Goal: Task Accomplishment & Management: Complete application form

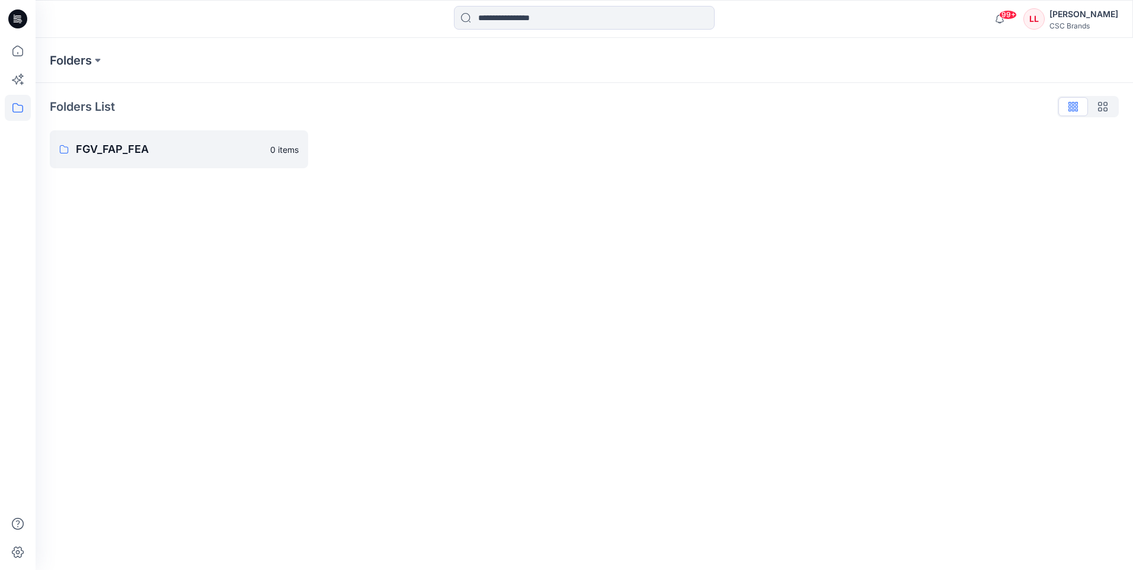
click at [14, 23] on icon at bounding box center [17, 18] width 19 height 19
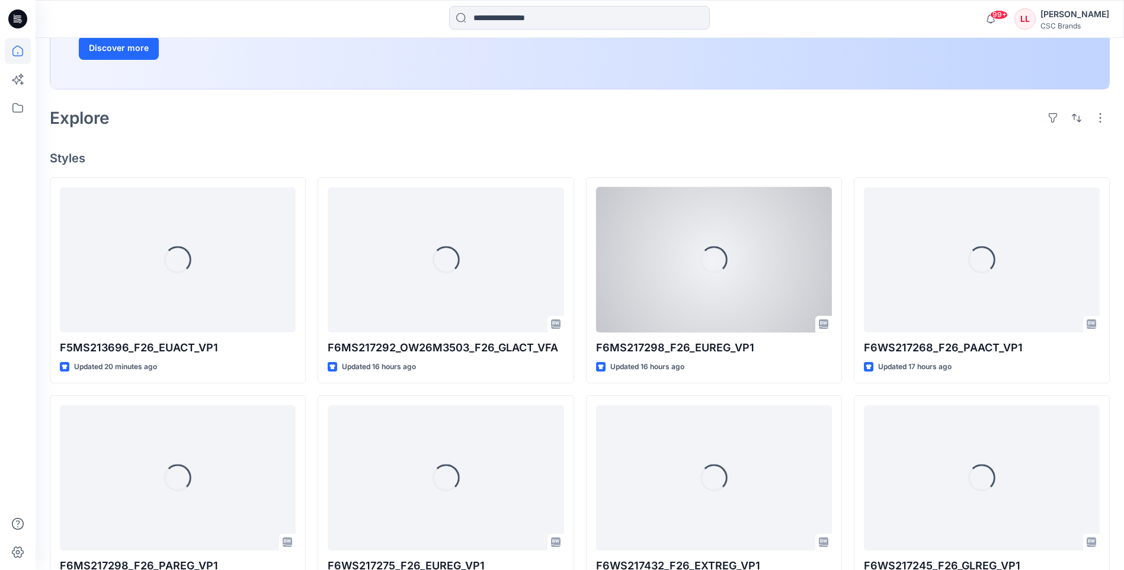
scroll to position [237, 0]
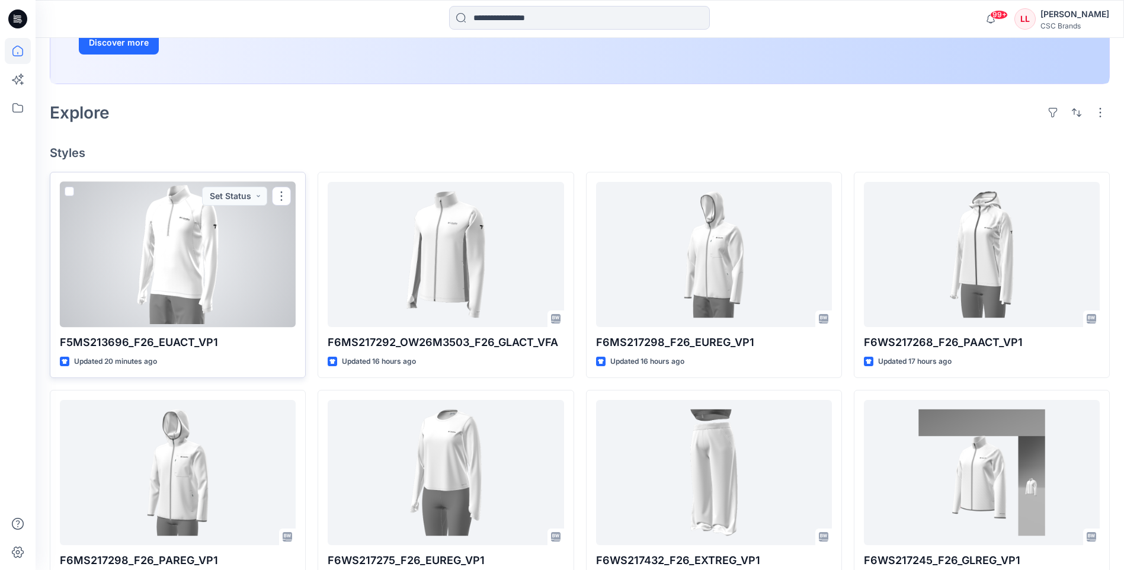
click at [245, 309] on div at bounding box center [178, 254] width 236 height 145
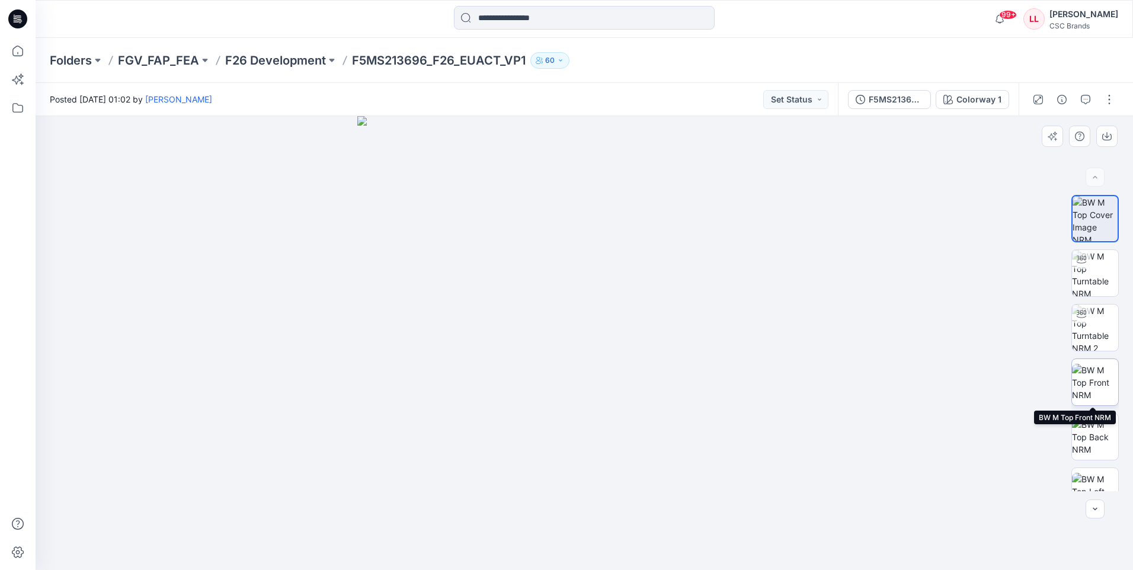
click at [1099, 375] on img at bounding box center [1095, 382] width 46 height 37
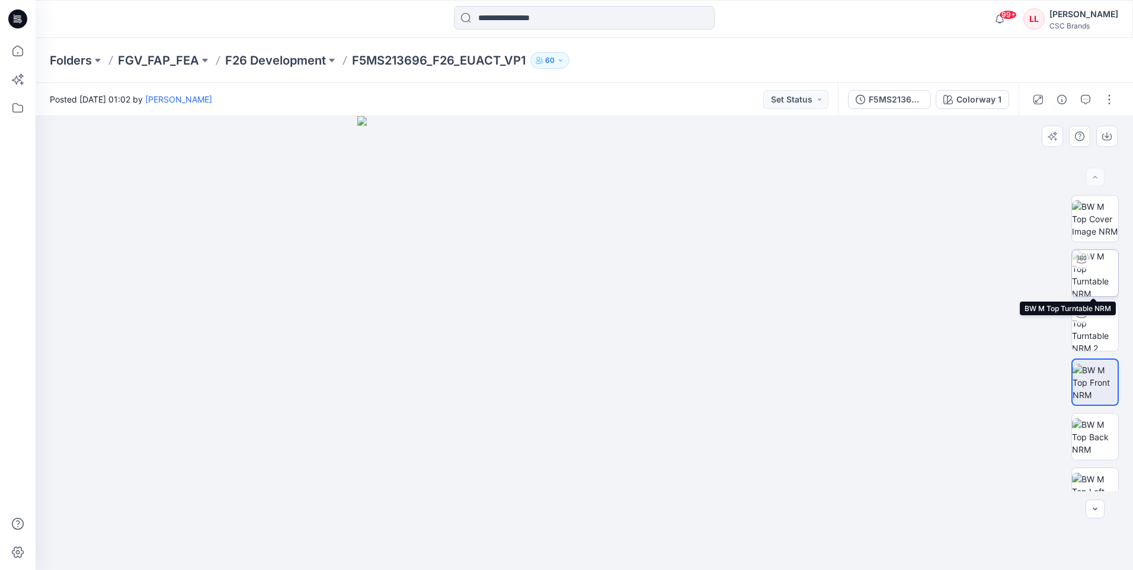
click at [1100, 272] on img at bounding box center [1095, 273] width 46 height 46
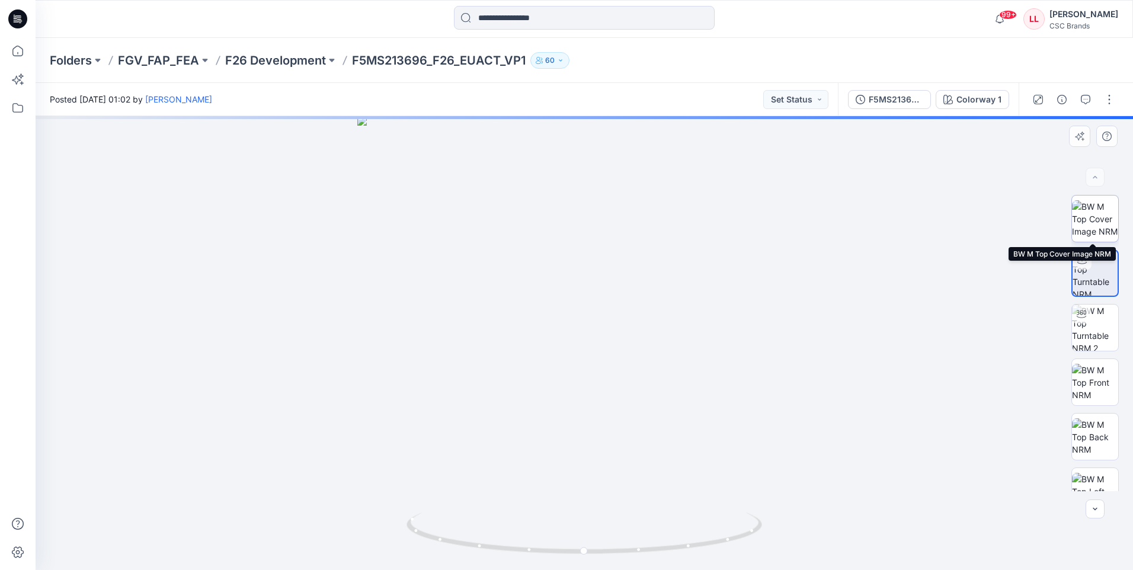
click at [1087, 224] on img at bounding box center [1095, 218] width 46 height 37
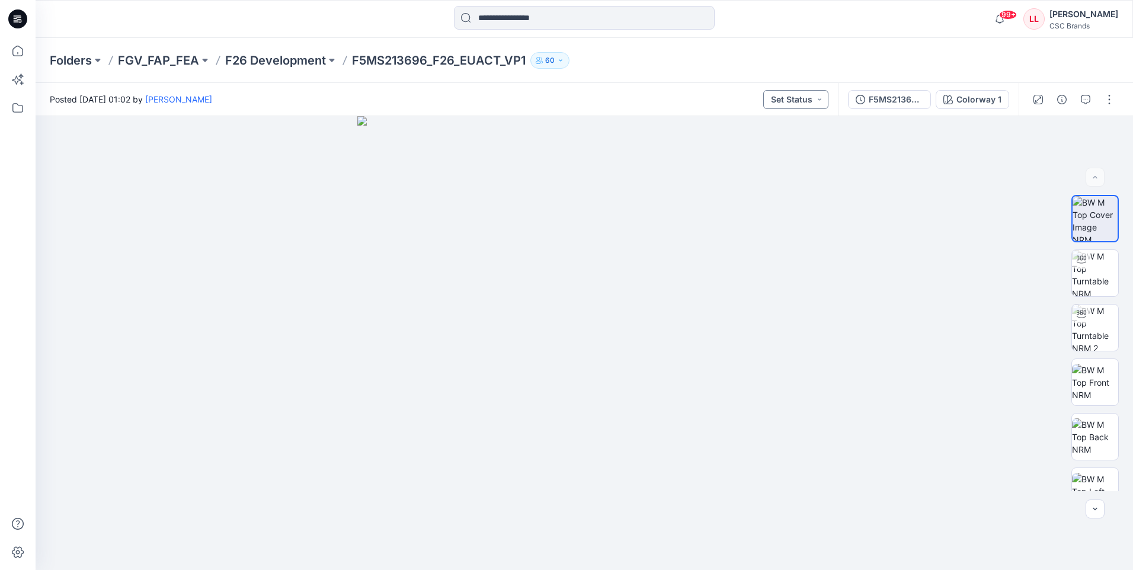
click at [820, 107] on button "Set Status" at bounding box center [795, 99] width 65 height 19
click at [783, 152] on p "Virtual Proto 1" at bounding box center [774, 154] width 54 height 15
click at [17, 25] on icon at bounding box center [17, 18] width 19 height 19
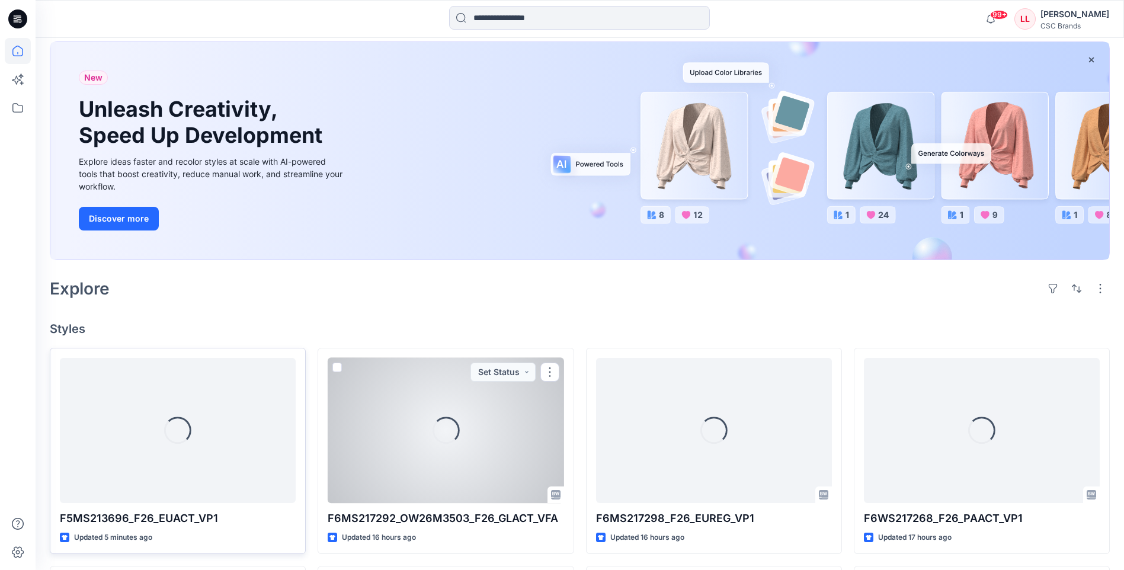
scroll to position [59, 0]
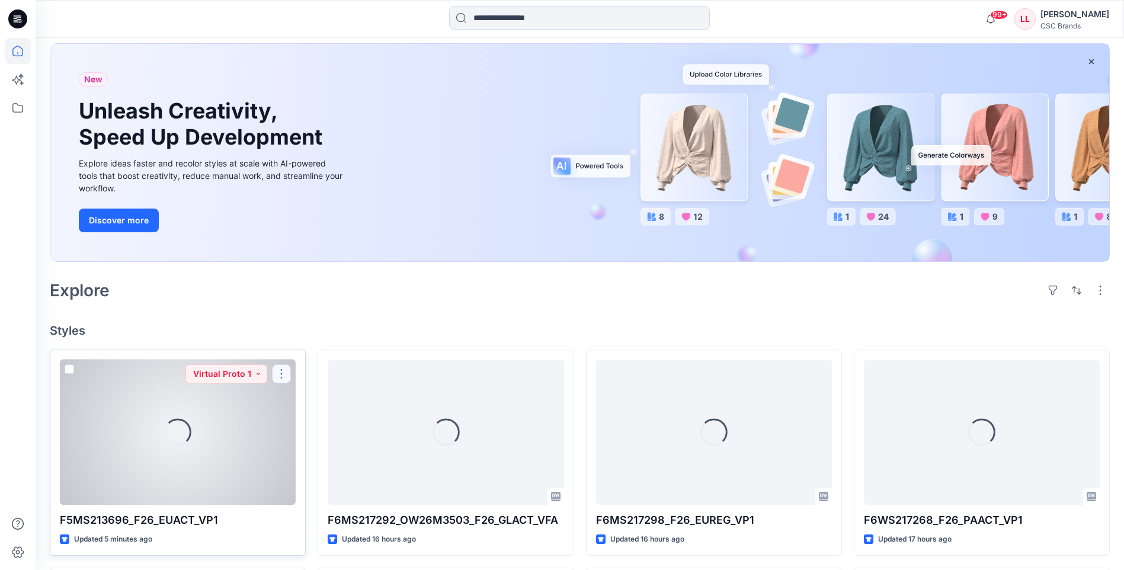
click at [285, 376] on button "button" at bounding box center [281, 374] width 19 height 19
click at [299, 400] on p "Edit" at bounding box center [303, 401] width 15 height 12
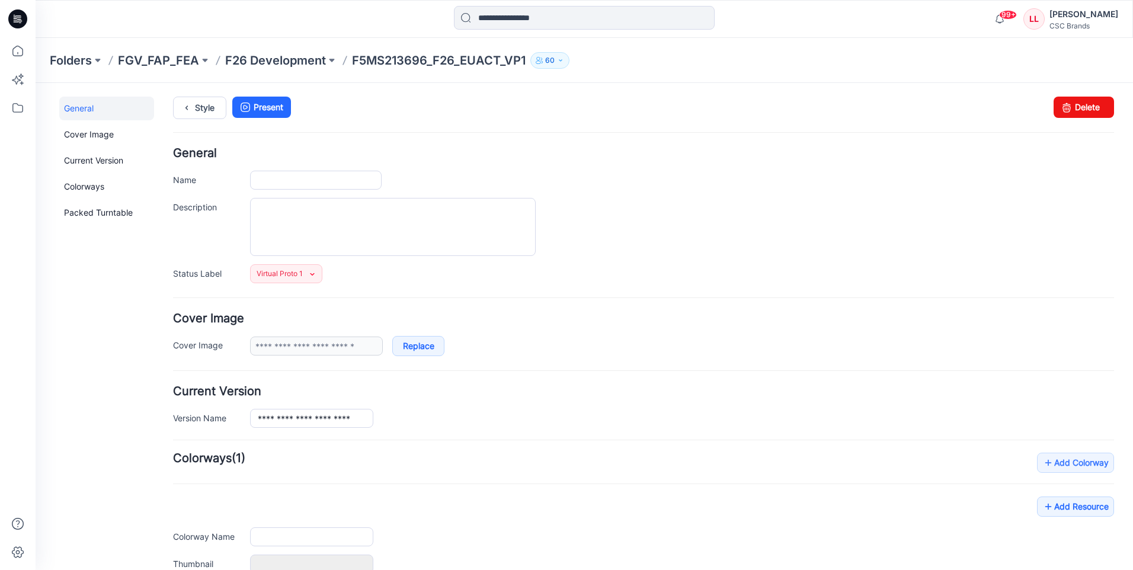
type input "**********"
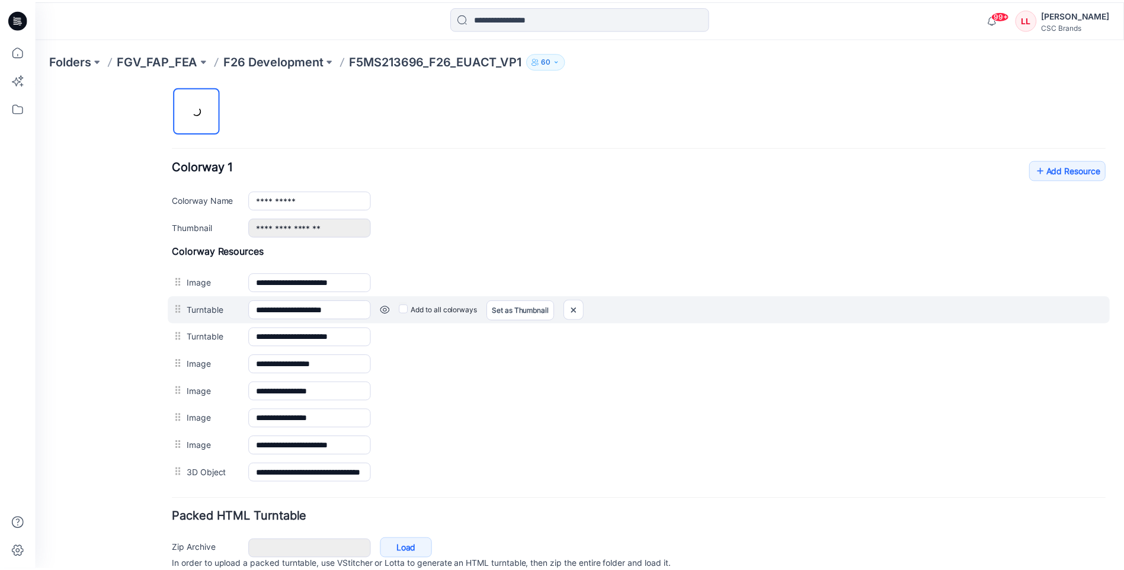
scroll to position [332, 0]
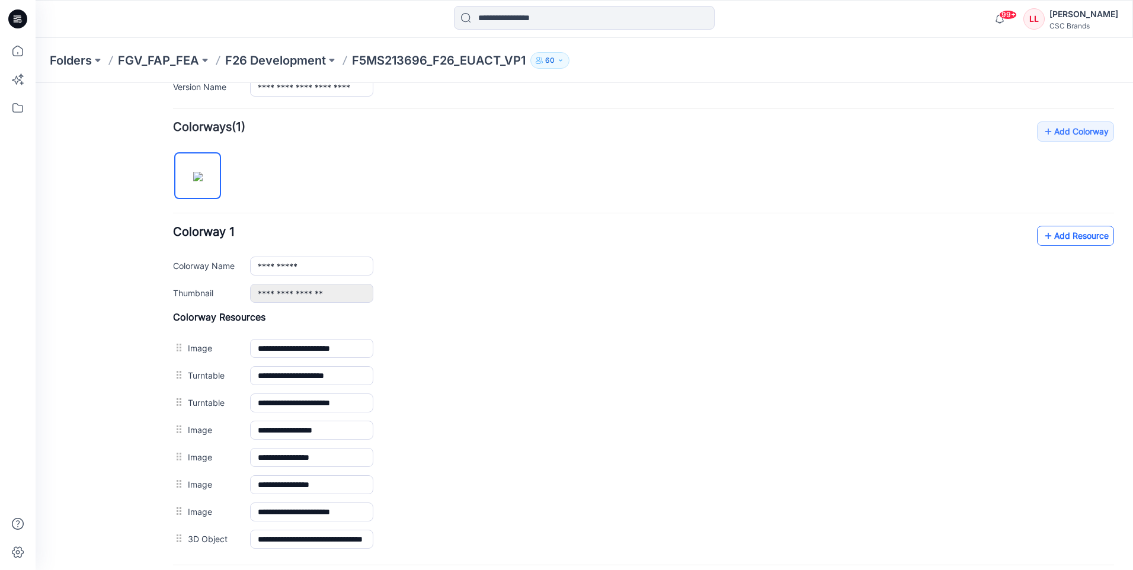
click at [1062, 231] on link "Add Resource" at bounding box center [1075, 236] width 77 height 20
click at [26, 19] on icon at bounding box center [17, 18] width 19 height 19
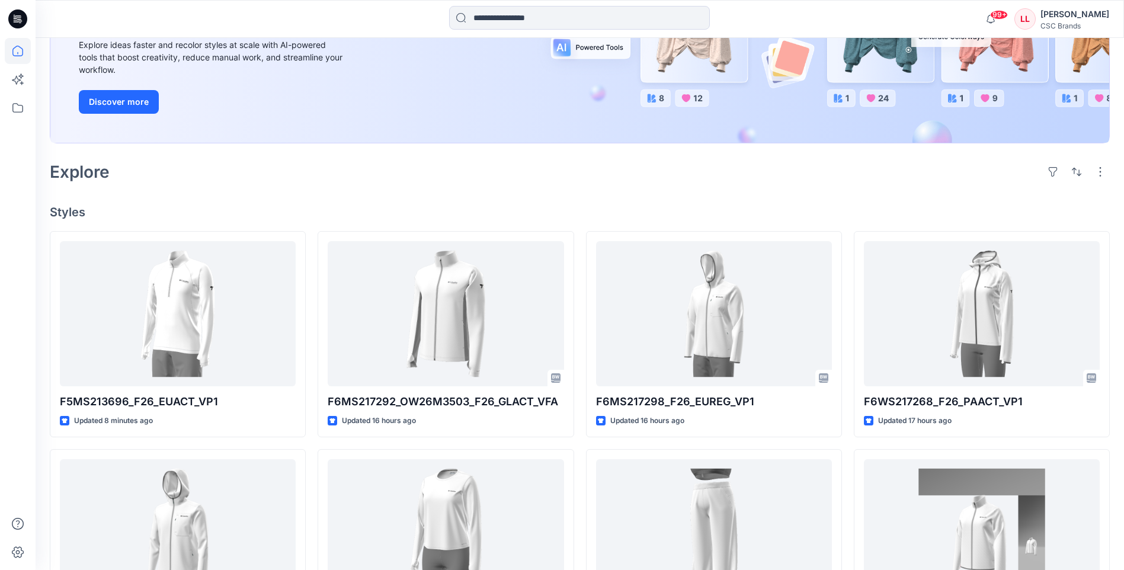
scroll to position [237, 0]
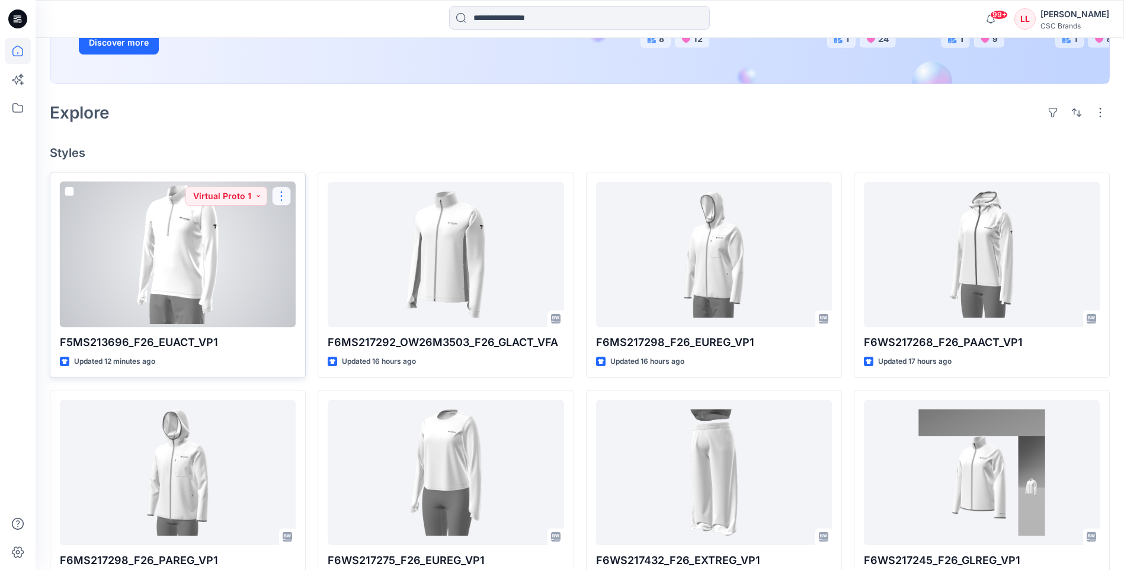
click at [278, 196] on button "button" at bounding box center [281, 196] width 19 height 19
click at [311, 222] on p "Edit" at bounding box center [303, 224] width 15 height 12
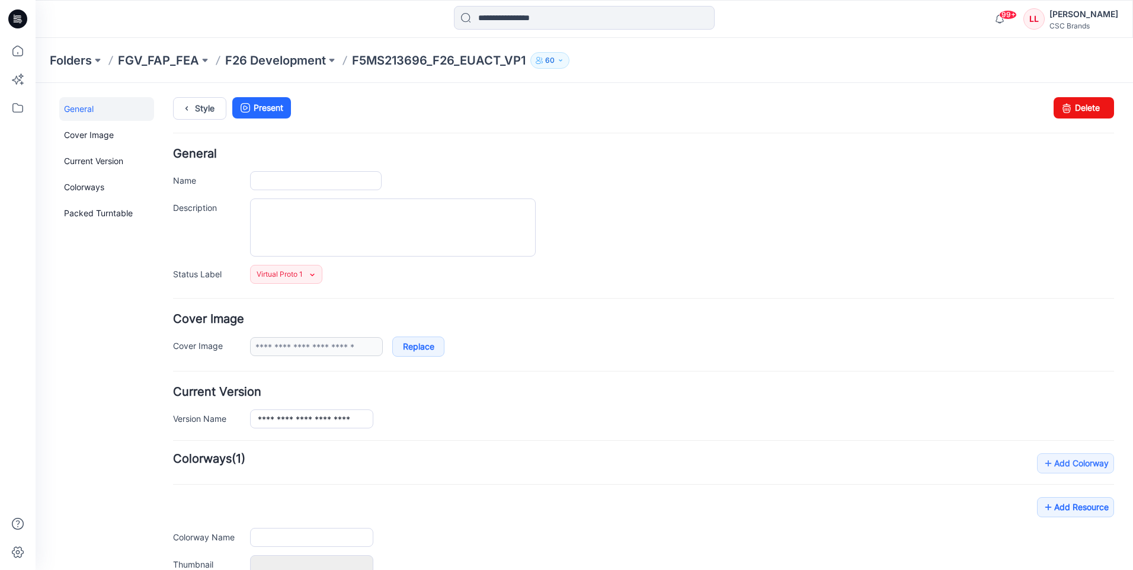
type input "**********"
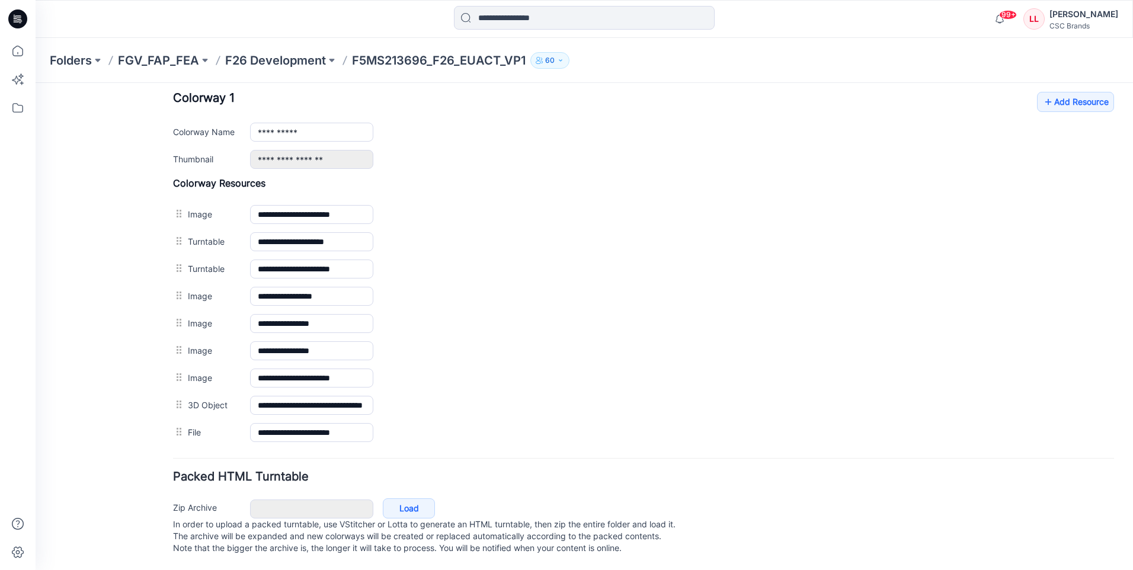
scroll to position [478, 0]
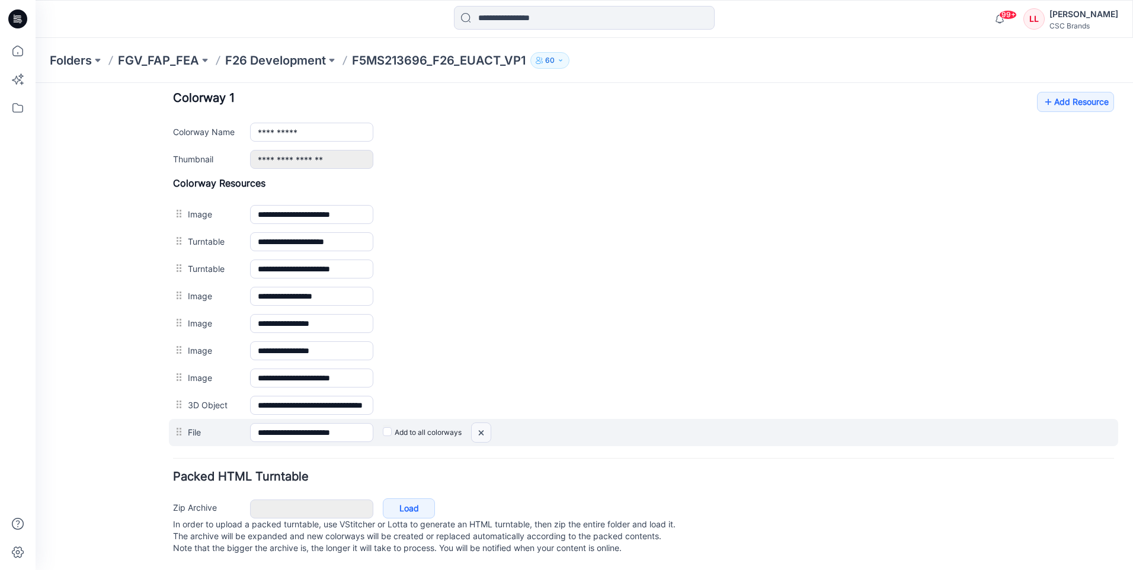
click at [36, 83] on img at bounding box center [36, 83] width 0 height 0
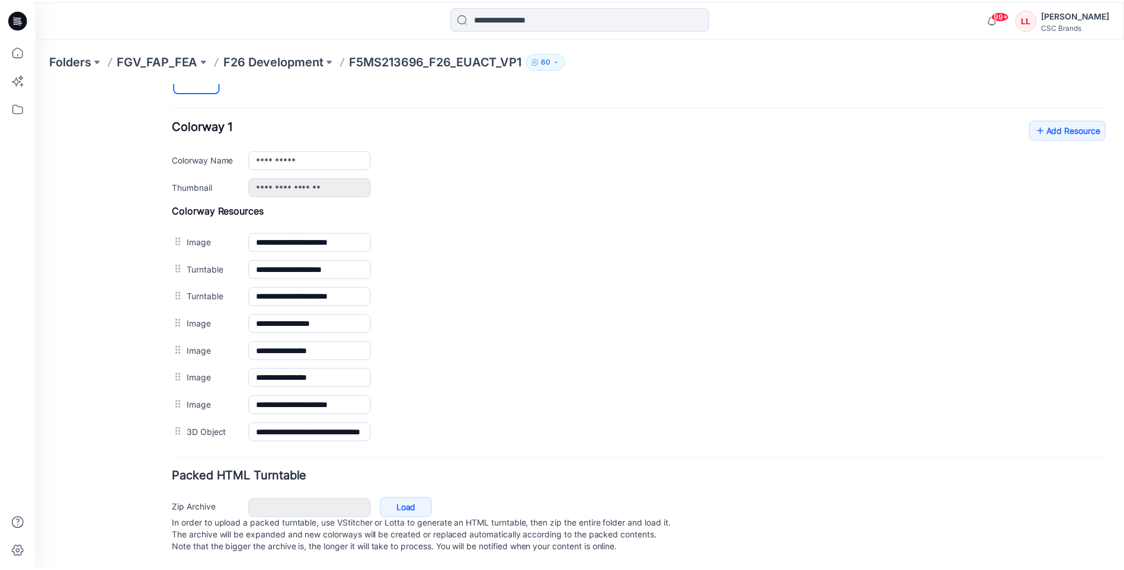
scroll to position [451, 0]
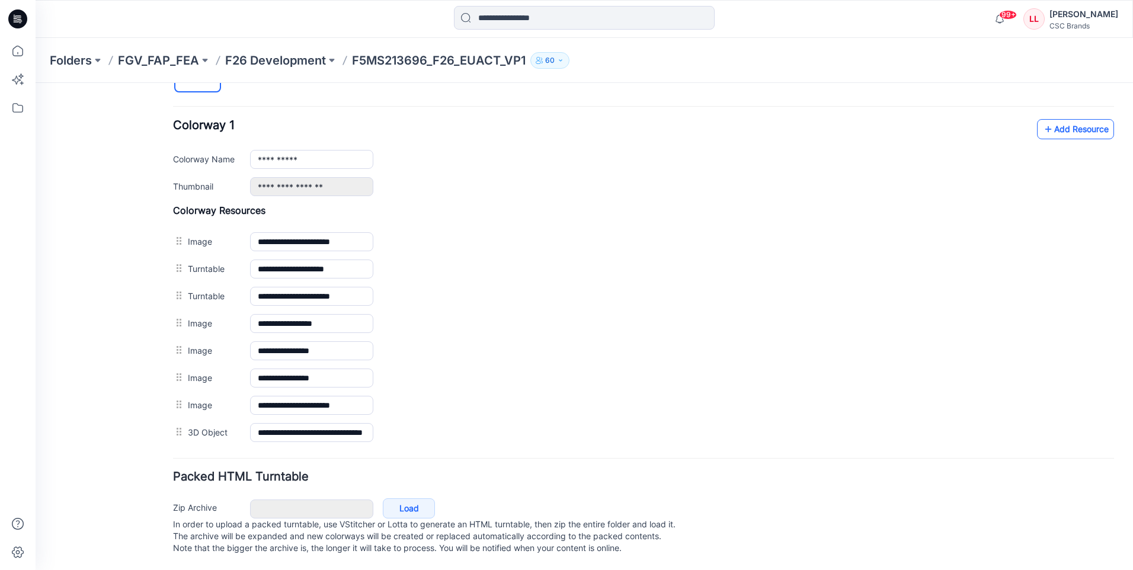
click at [1056, 119] on link "Add Resource" at bounding box center [1075, 129] width 77 height 20
click at [1071, 120] on link "Add Resource" at bounding box center [1075, 129] width 77 height 20
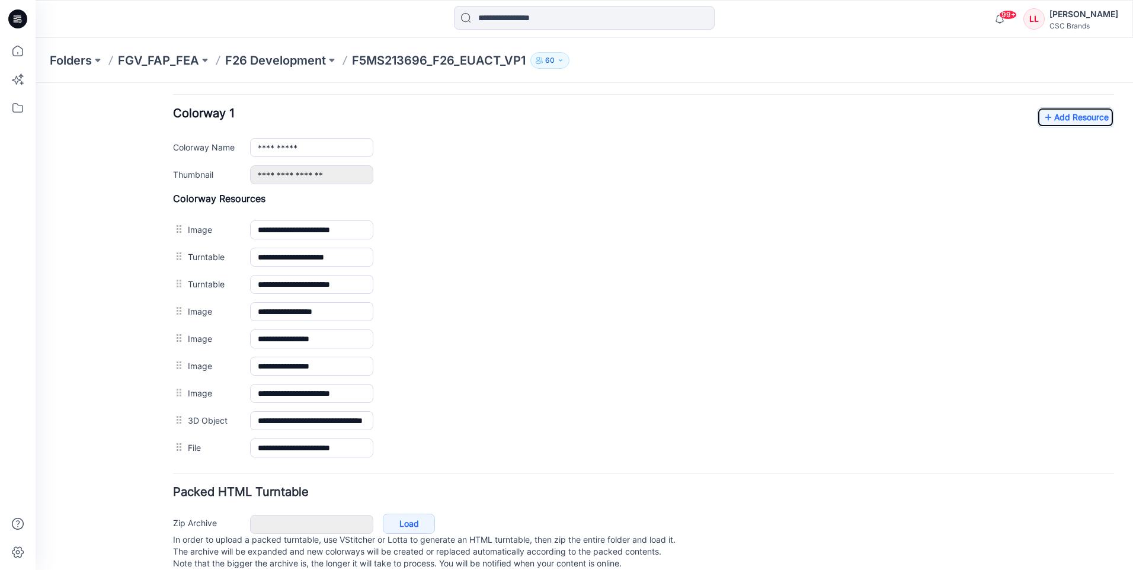
click at [18, 22] on icon at bounding box center [16, 21] width 5 height 1
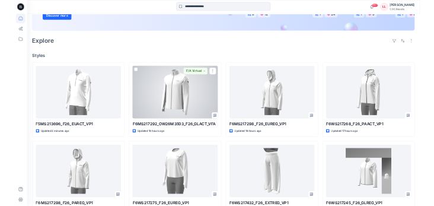
scroll to position [356, 0]
